Goal: Check status: Check status

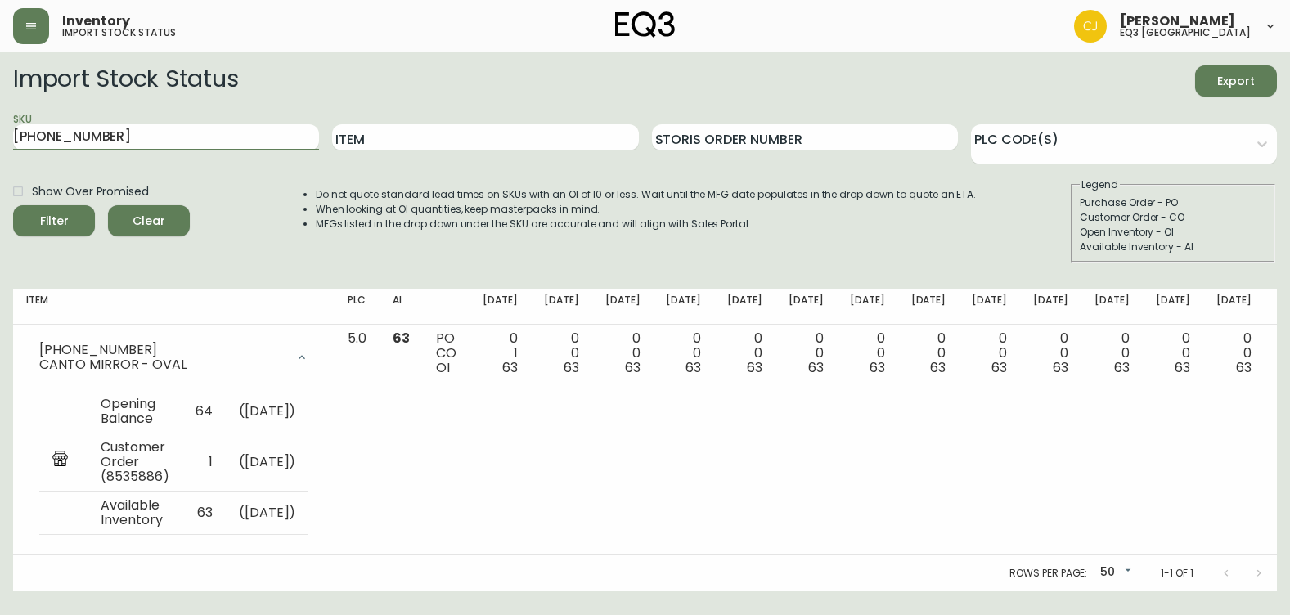
click at [0, 137] on html "Inventory import stock status [PERSON_NAME] eq3 [GEOGRAPHIC_DATA] Import Stock …" at bounding box center [645, 296] width 1290 height 592
paste input "7220-101-13-B"
click at [13, 205] on button "Filter" at bounding box center [54, 220] width 82 height 31
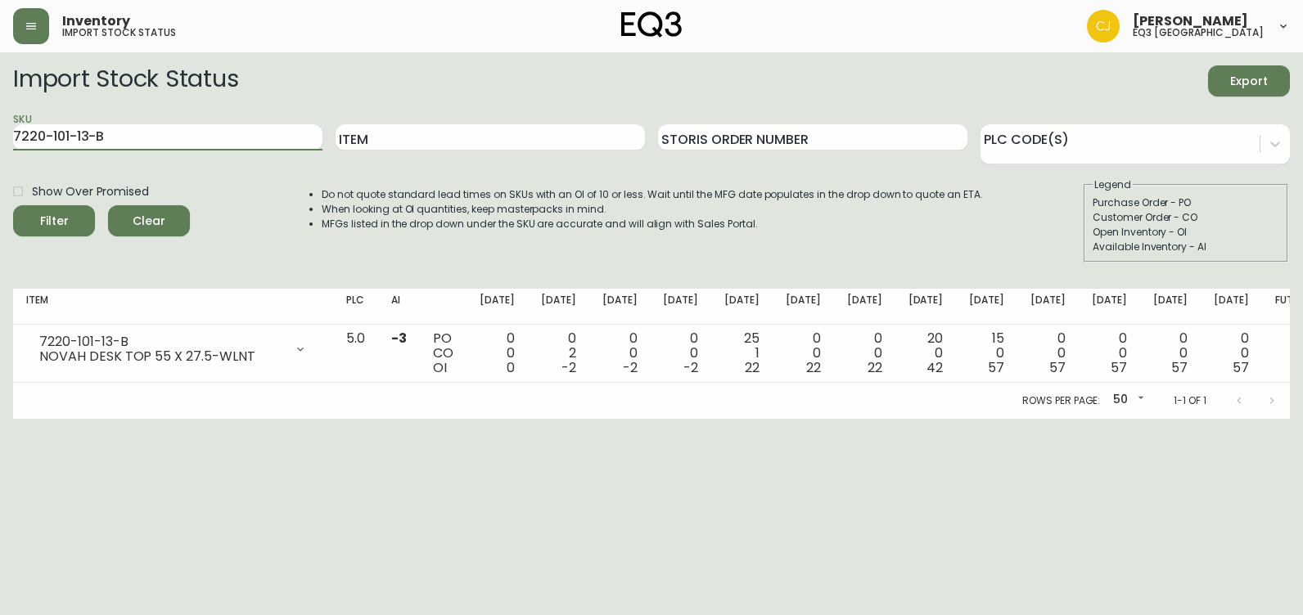
drag, startPoint x: 146, startPoint y: 128, endPoint x: -3, endPoint y: 117, distance: 149.4
click at [0, 117] on html "Inventory import stock status [PERSON_NAME] eq3 [GEOGRAPHIC_DATA] Import Stock …" at bounding box center [651, 209] width 1303 height 419
paste input "3"
type input "7220-103-13-B"
click at [13, 205] on button "Filter" at bounding box center [54, 220] width 82 height 31
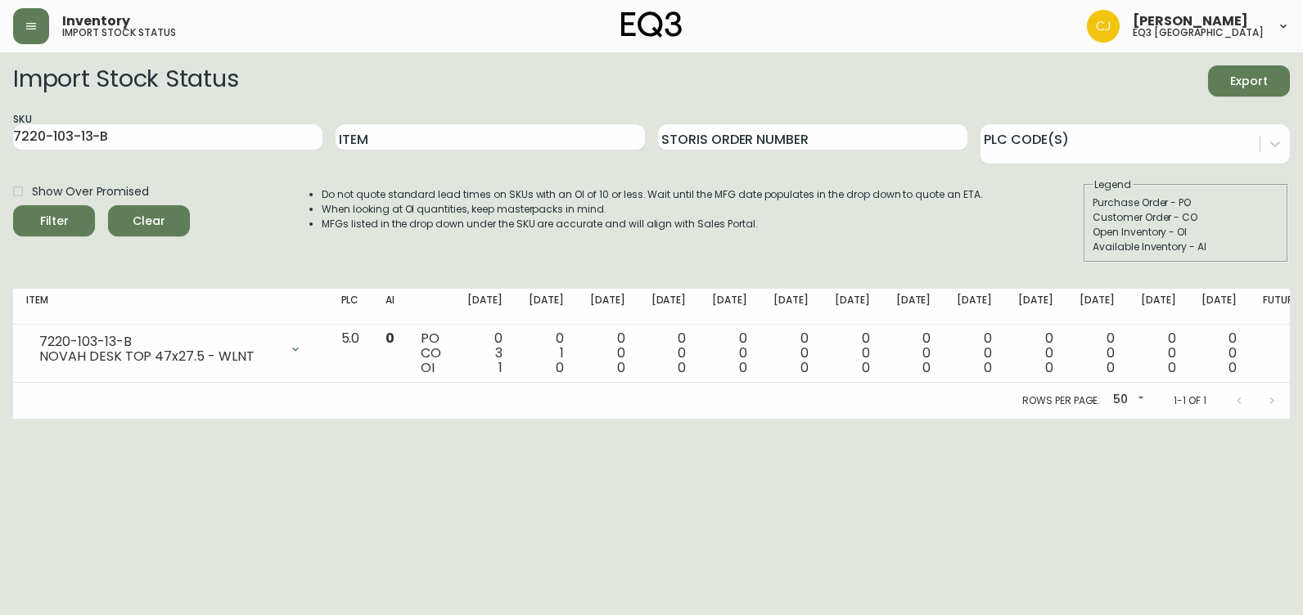
click at [741, 419] on html "Inventory import stock status [PERSON_NAME] eq3 [GEOGRAPHIC_DATA] Import Stock …" at bounding box center [651, 209] width 1303 height 419
